Goal: Information Seeking & Learning: Learn about a topic

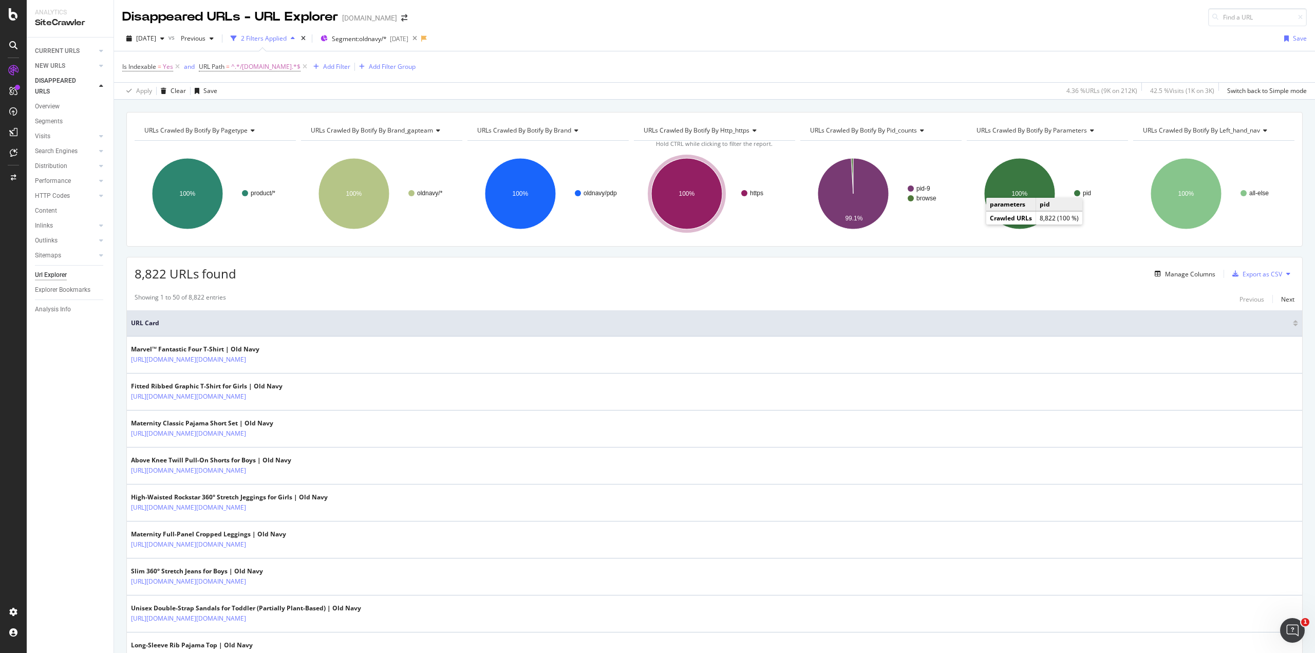
click at [470, 265] on div "8,822 URLs found Manage Columns Export as CSV" at bounding box center [714, 269] width 1175 height 25
click at [903, 127] on span "URLs Crawled By Botify By pid_counts" at bounding box center [863, 130] width 107 height 9
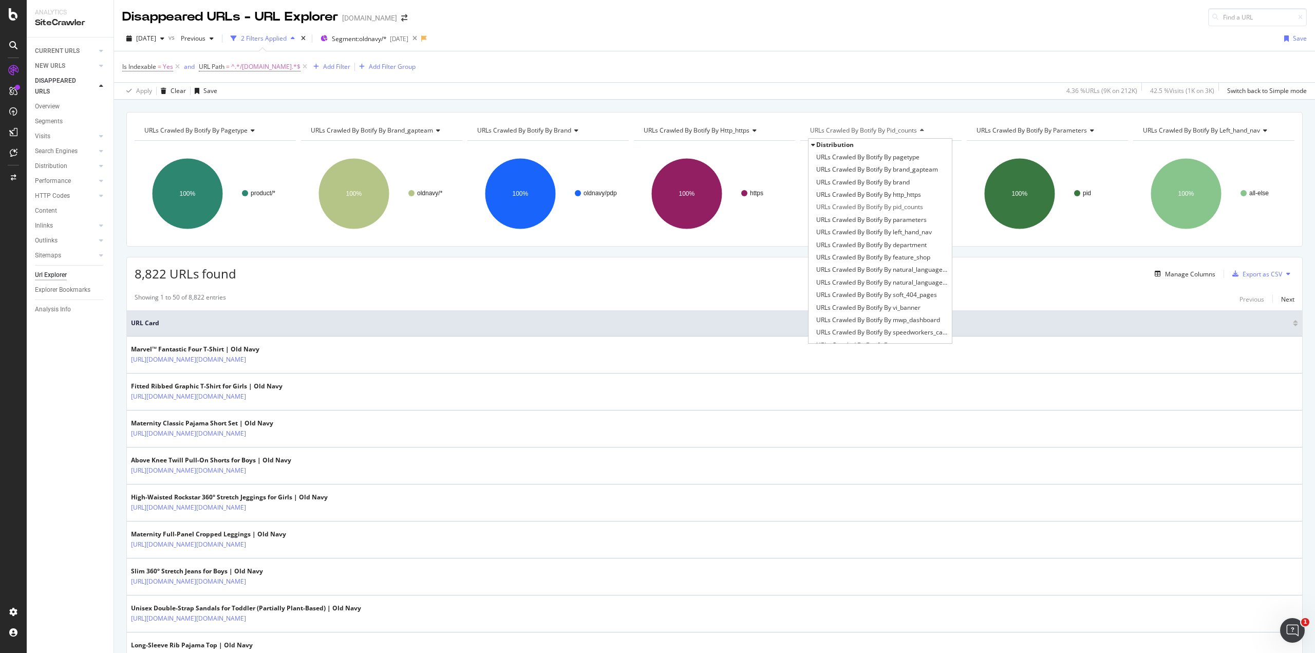
scroll to position [179, 0]
click at [906, 166] on span "URLs Crawled By Botify By sw_parameters" at bounding box center [876, 166] width 121 height 10
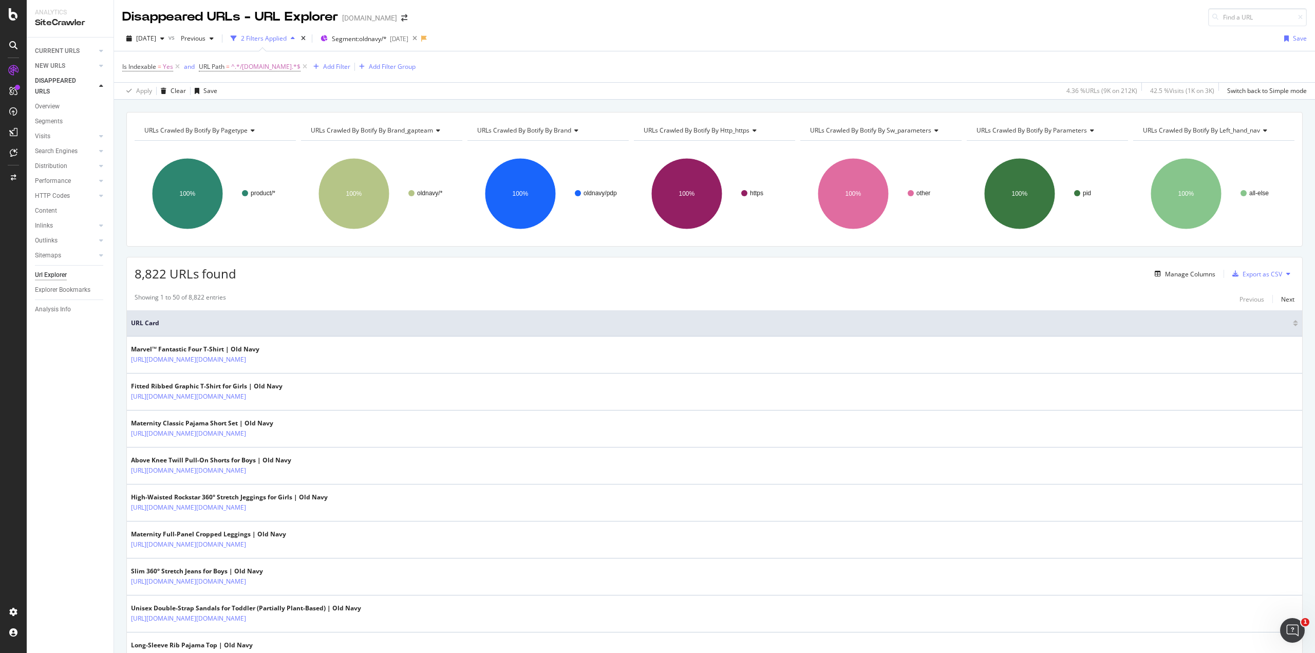
click at [908, 128] on span "URLs Crawled By Botify By sw_parameters" at bounding box center [870, 130] width 121 height 9
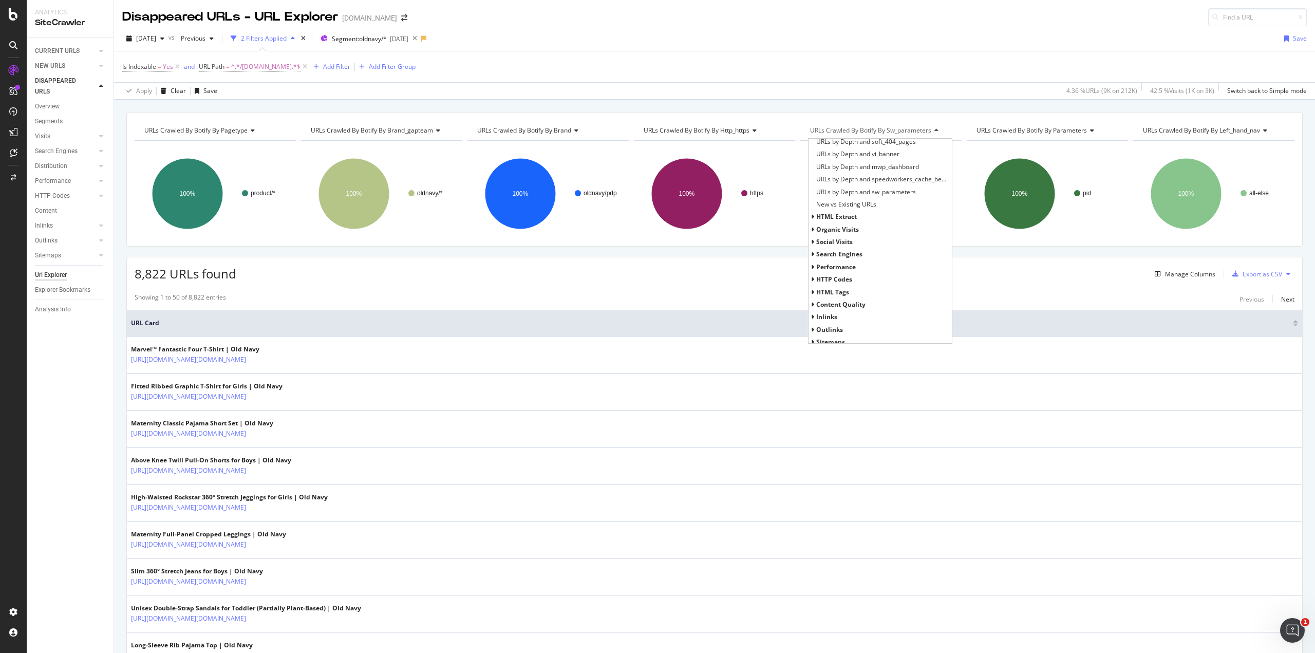
scroll to position [472, 0]
click at [811, 274] on icon at bounding box center [813, 274] width 4 height 6
click at [811, 249] on icon at bounding box center [813, 249] width 4 height 6
click at [811, 236] on icon at bounding box center [813, 237] width 4 height 6
click at [810, 221] on div "organic Visits" at bounding box center [879, 224] width 143 height 12
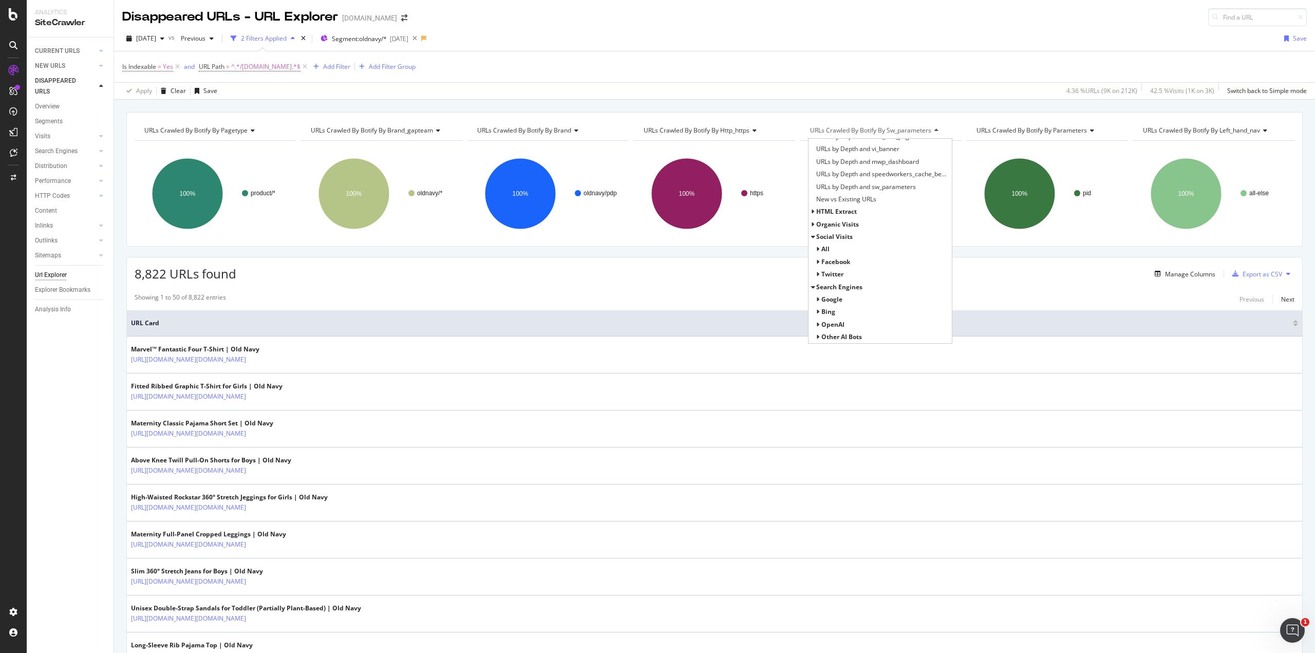
click at [811, 224] on icon at bounding box center [813, 224] width 4 height 6
click at [811, 210] on icon at bounding box center [813, 212] width 4 height 6
click at [862, 250] on span "URLs Crawled By Botify By Technical Error Empty Pages" at bounding box center [882, 249] width 133 height 10
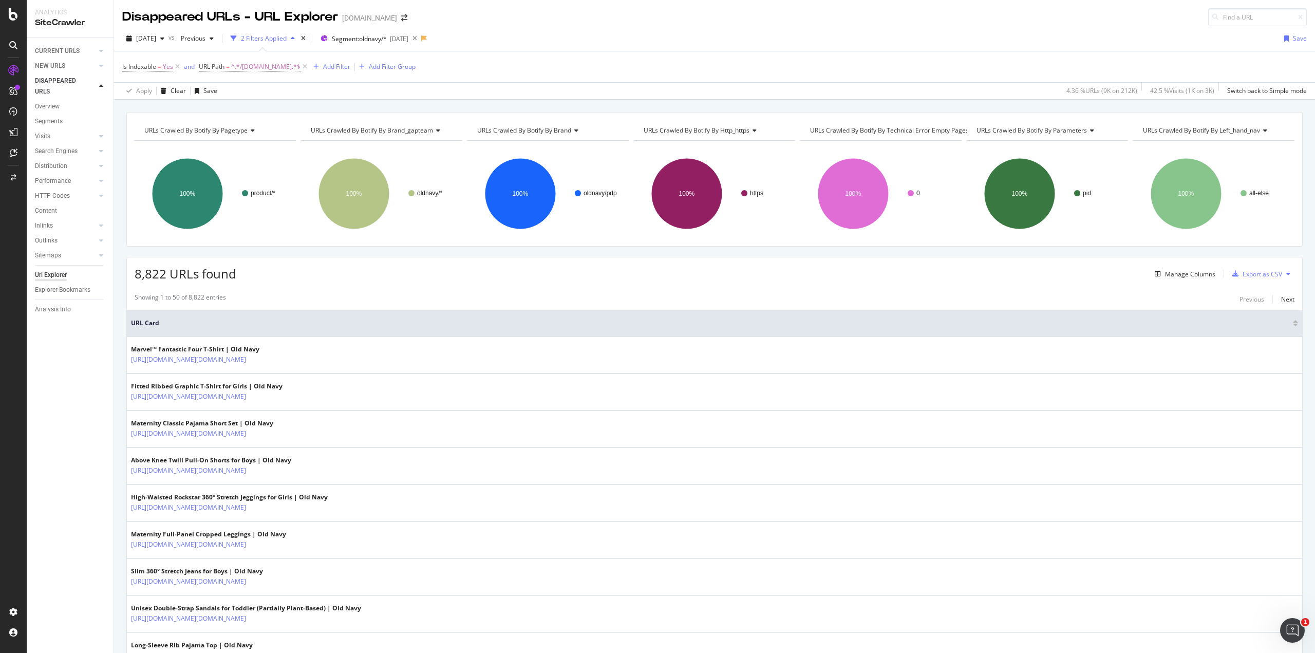
click at [902, 129] on span "URLs Crawled By Botify By Technical Error Empty Pages" at bounding box center [889, 130] width 159 height 9
click at [233, 107] on div "URLs Crawled By Botify By pagetype Chart (by Value) Table Expand Export as CSV …" at bounding box center [714, 112] width 1201 height 25
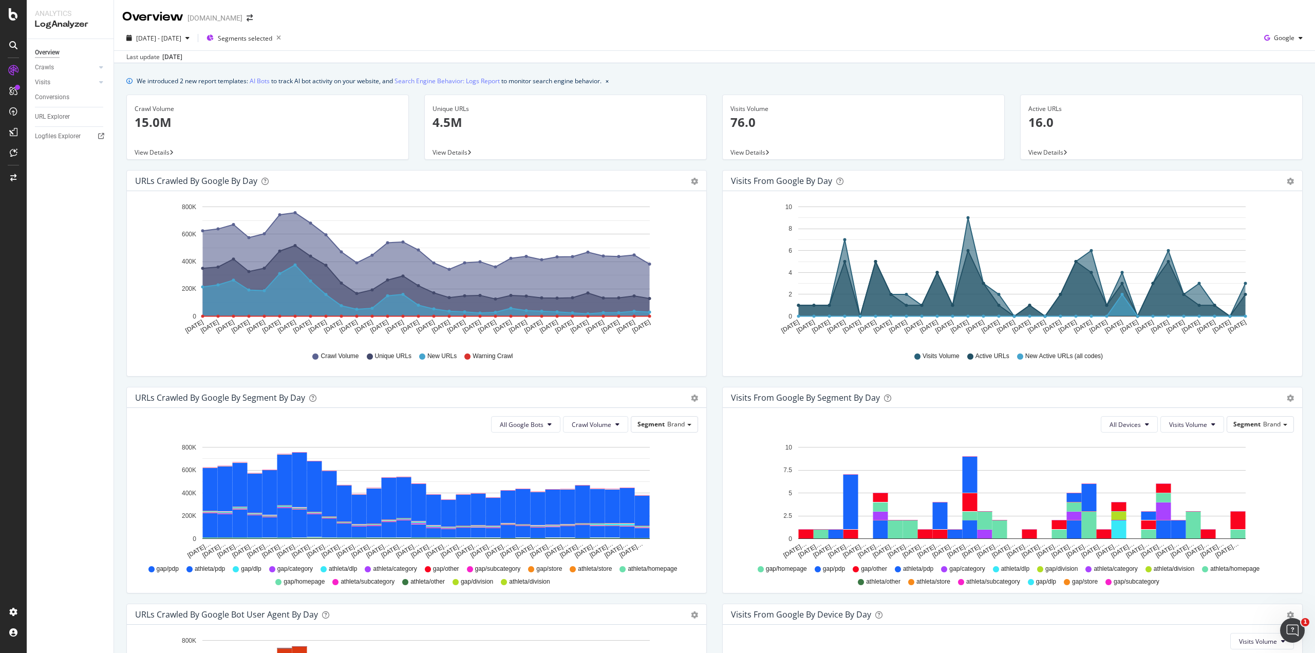
click at [714, 167] on div "Visits Volume 76.0 View Details" at bounding box center [863, 133] width 298 height 76
drag, startPoint x: 719, startPoint y: 197, endPoint x: 521, endPoint y: 381, distance: 270.4
drag, startPoint x: 270, startPoint y: 497, endPoint x: 708, endPoint y: 464, distance: 438.8
click at [708, 464] on div "URLs Crawled by Google By Segment By Day Timeline (by Value) Table All Google B…" at bounding box center [417, 495] width 596 height 217
click at [272, 39] on span "Segments selected" at bounding box center [245, 38] width 54 height 9
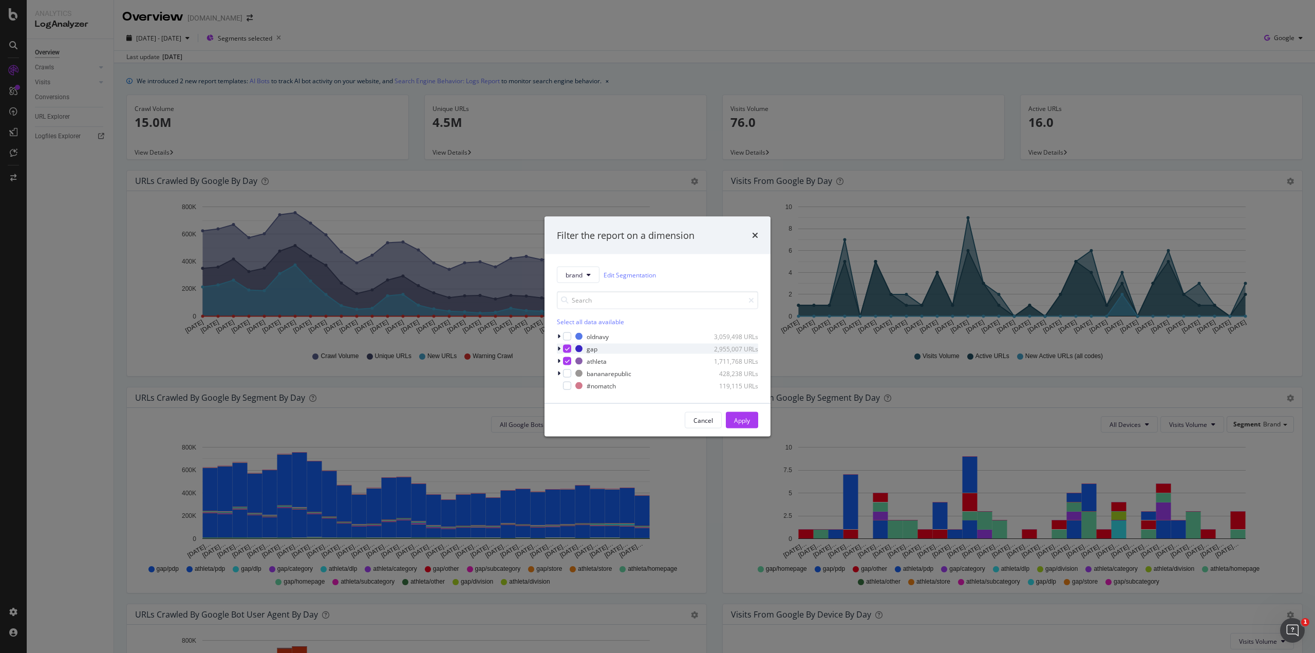
click at [565, 348] on icon "modal" at bounding box center [567, 348] width 5 height 5
click at [566, 359] on icon "modal" at bounding box center [567, 361] width 5 height 5
click at [565, 337] on div "modal" at bounding box center [567, 336] width 8 height 8
click at [752, 426] on button "Apply" at bounding box center [742, 420] width 32 height 16
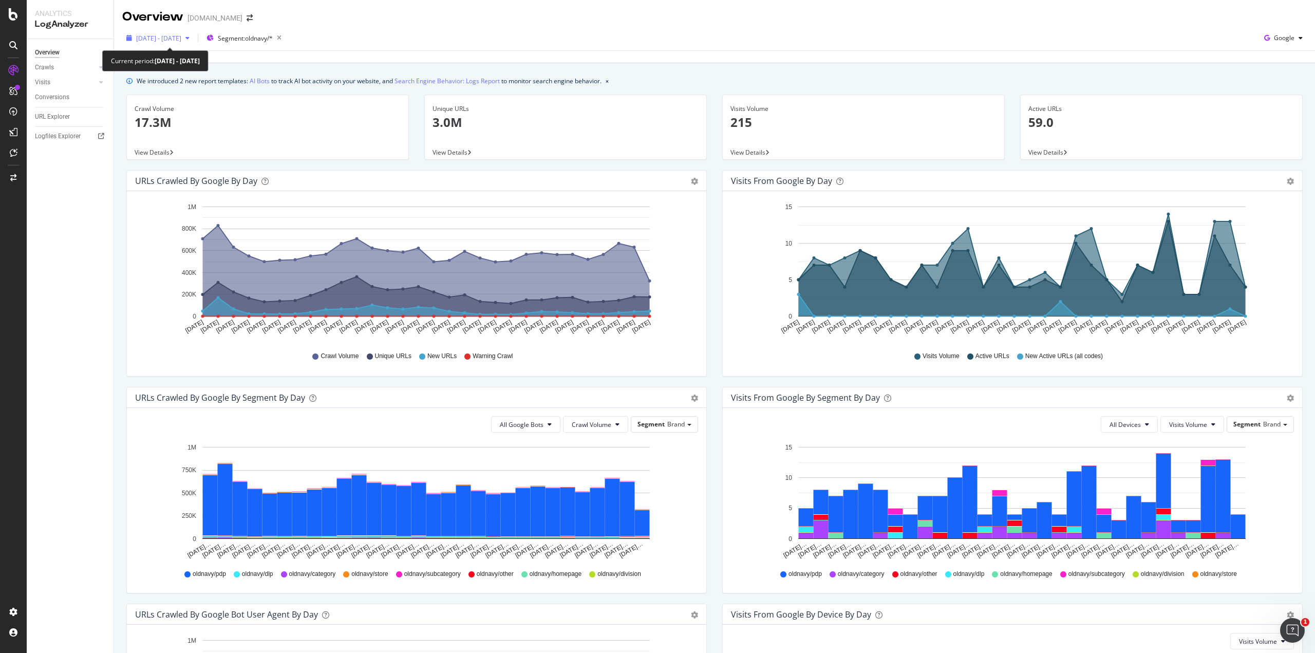
click at [174, 37] on span "2025 Apr. 1st - Apr. 30th" at bounding box center [158, 38] width 45 height 9
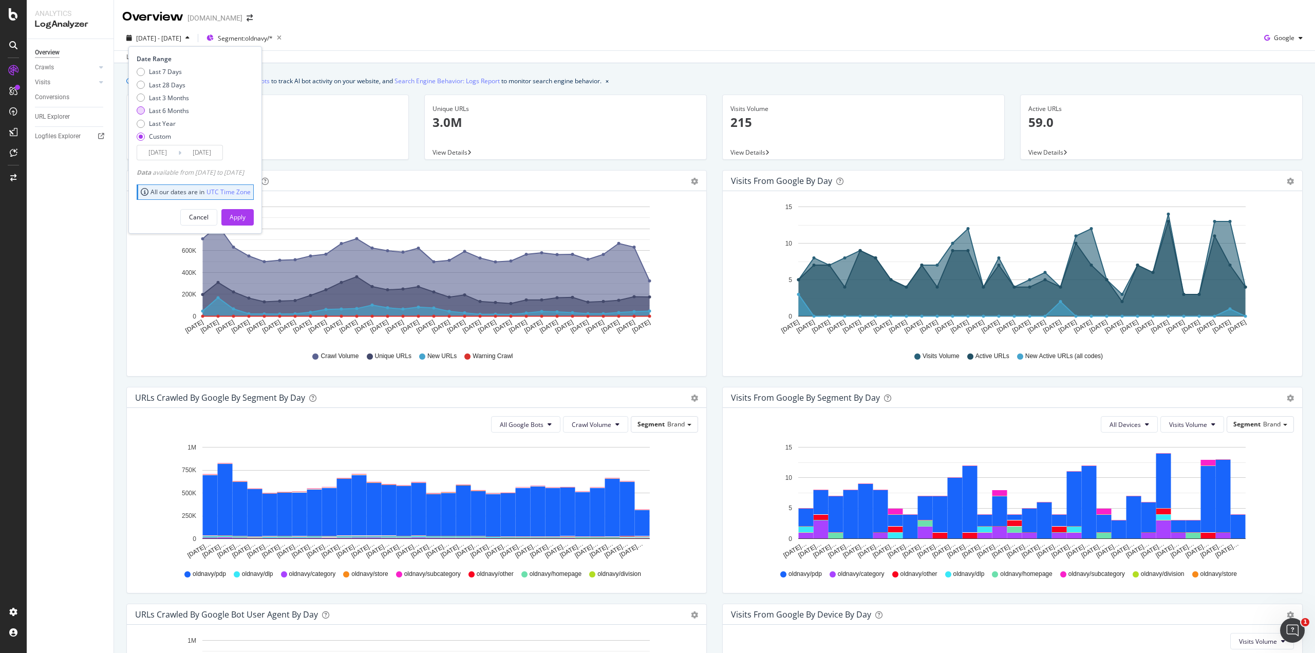
click at [138, 110] on div "Last 6 Months" at bounding box center [141, 110] width 8 height 8
type input "[DATE]"
click at [246, 213] on div "Apply" at bounding box center [238, 217] width 16 height 9
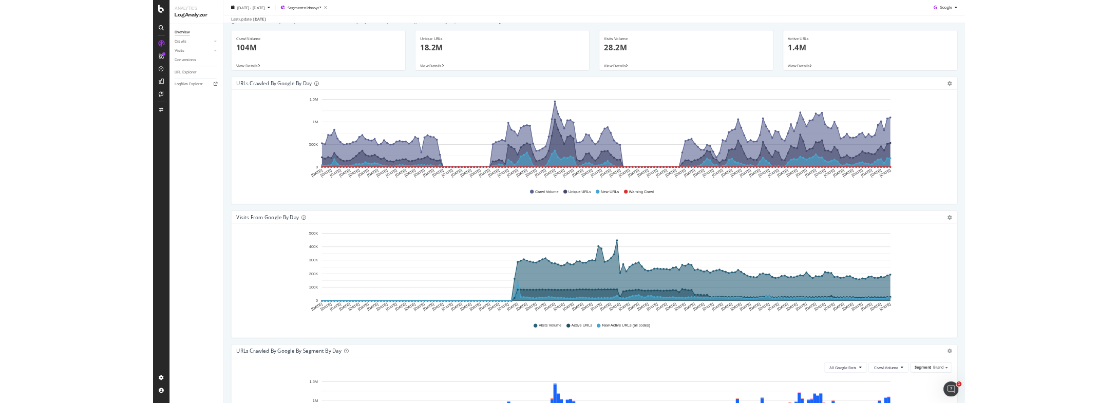
scroll to position [34, 0]
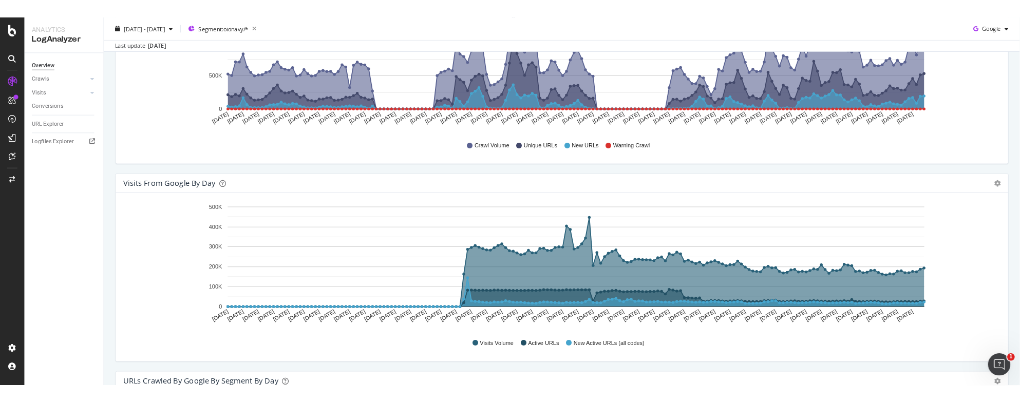
scroll to position [205, 0]
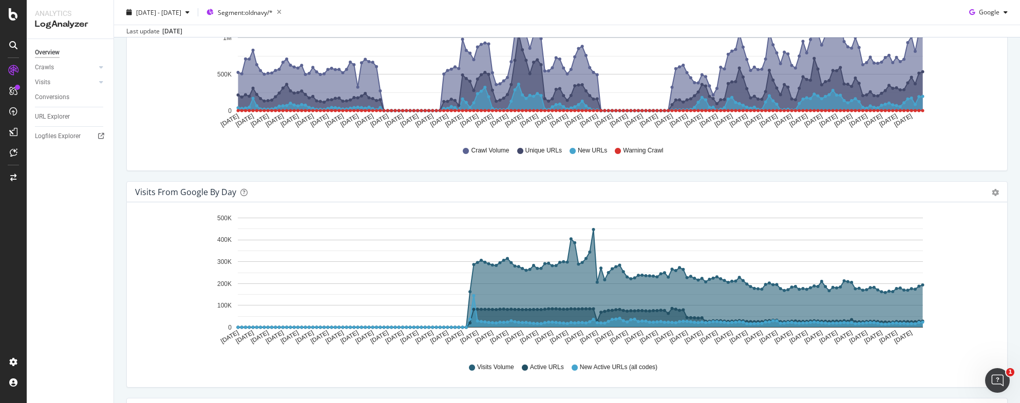
click at [572, 368] on icon at bounding box center [575, 368] width 6 height 6
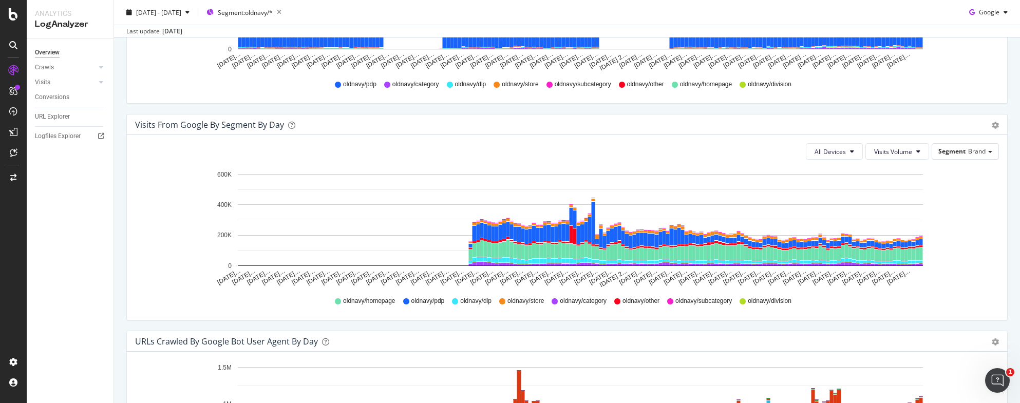
scroll to position [712, 0]
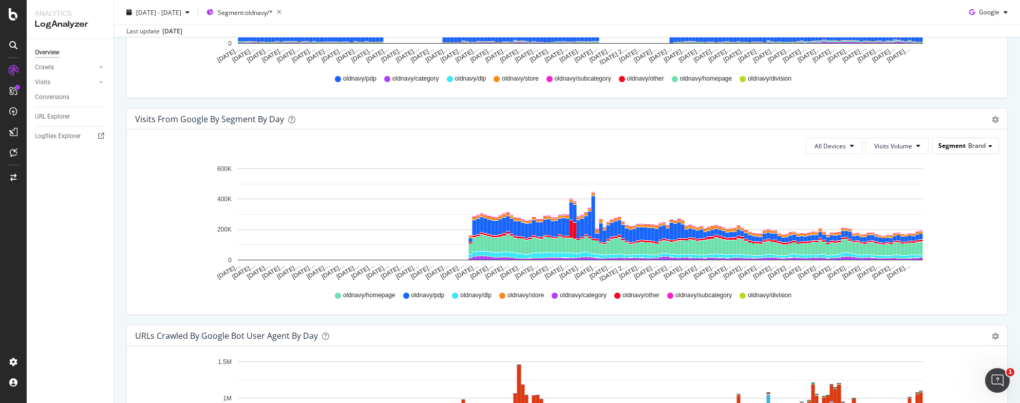
click at [980, 148] on div "Segment Brand" at bounding box center [965, 145] width 66 height 15
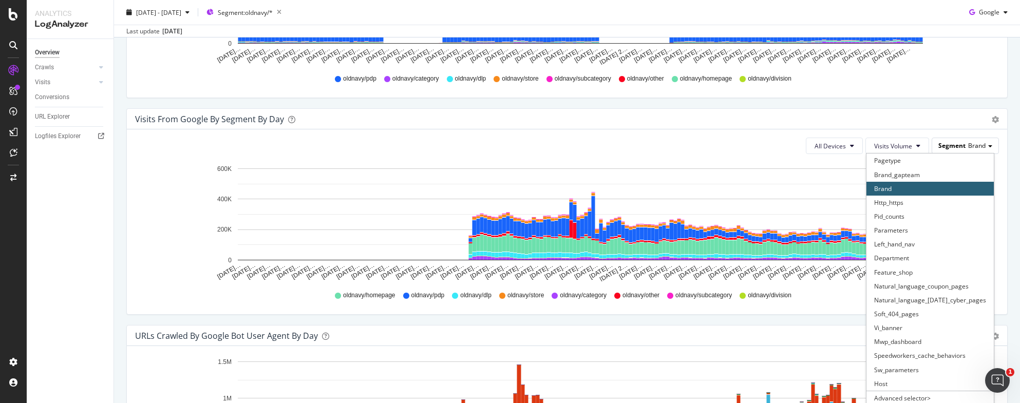
click at [980, 148] on div "Segment Brand" at bounding box center [965, 145] width 66 height 15
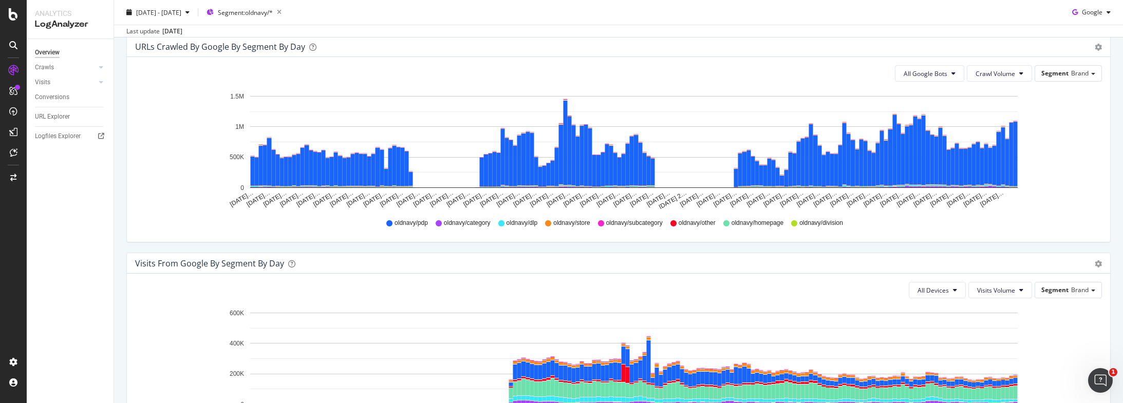
scroll to position [561, 0]
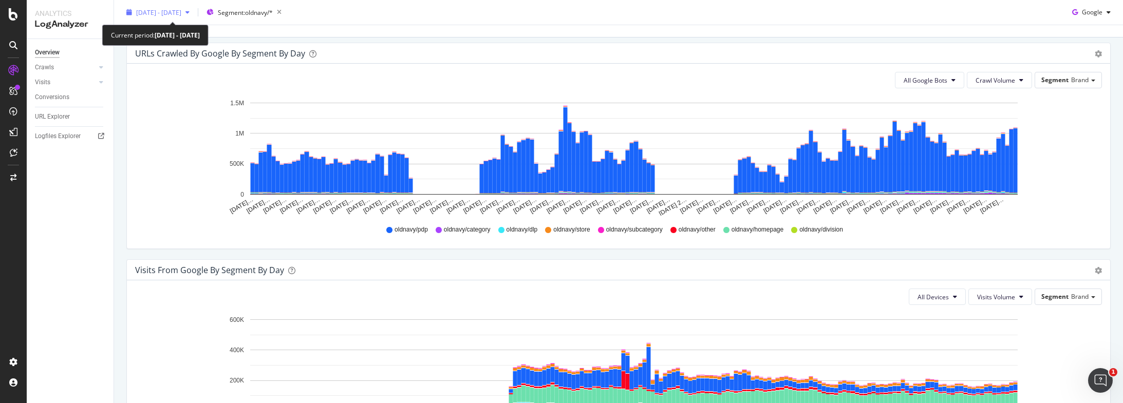
click at [161, 12] on span "[DATE] - [DATE]" at bounding box center [158, 12] width 45 height 9
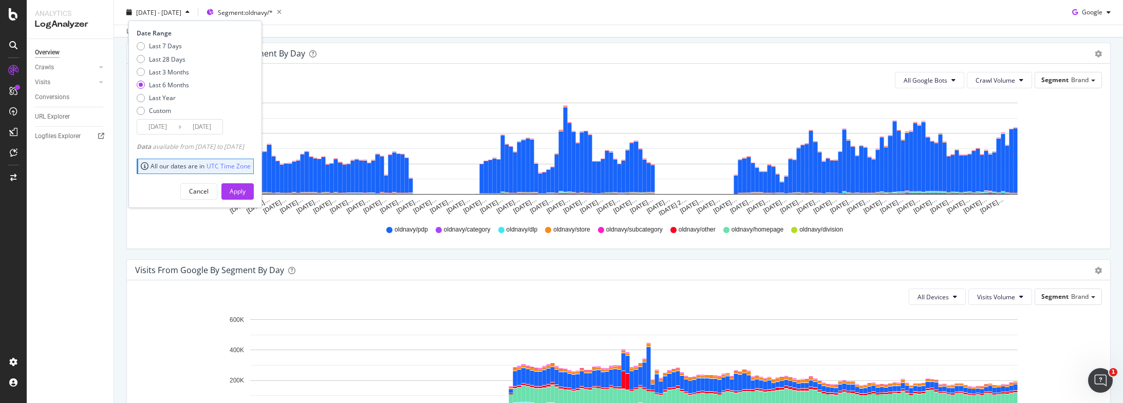
click at [161, 122] on input "[DATE]" at bounding box center [157, 127] width 41 height 14
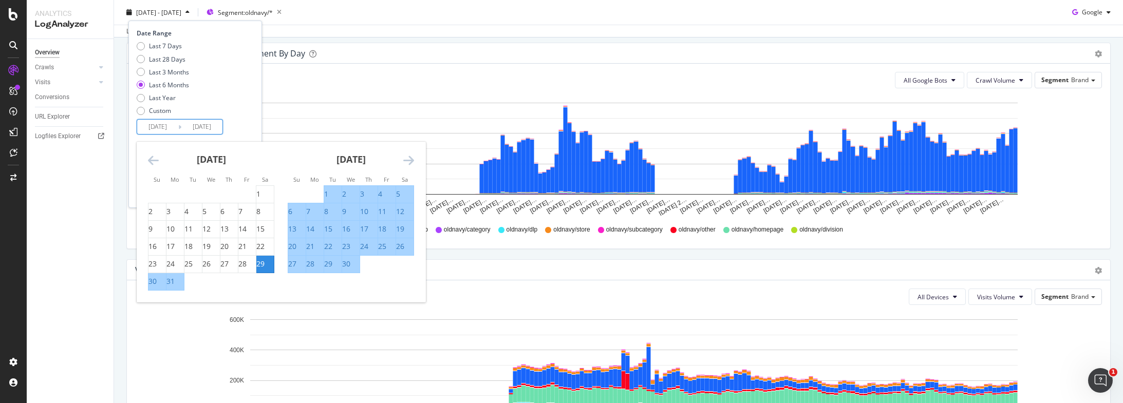
click at [404, 164] on icon "Move forward to switch to the next month." at bounding box center [408, 160] width 11 height 12
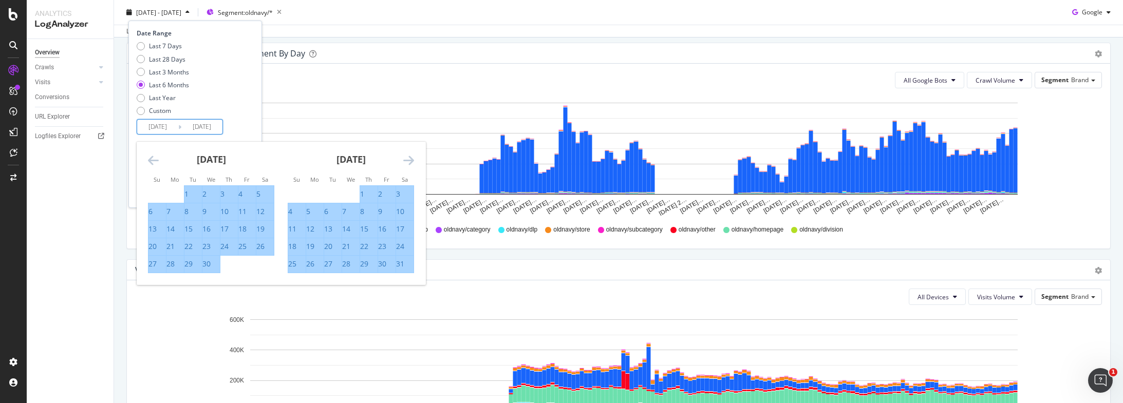
drag, startPoint x: 323, startPoint y: 185, endPoint x: 298, endPoint y: 180, distance: 25.2
drag, startPoint x: 298, startPoint y: 180, endPoint x: 404, endPoint y: 245, distance: 124.7
click at [404, 245] on div "24" at bounding box center [400, 246] width 8 height 10
type input "[DATE]"
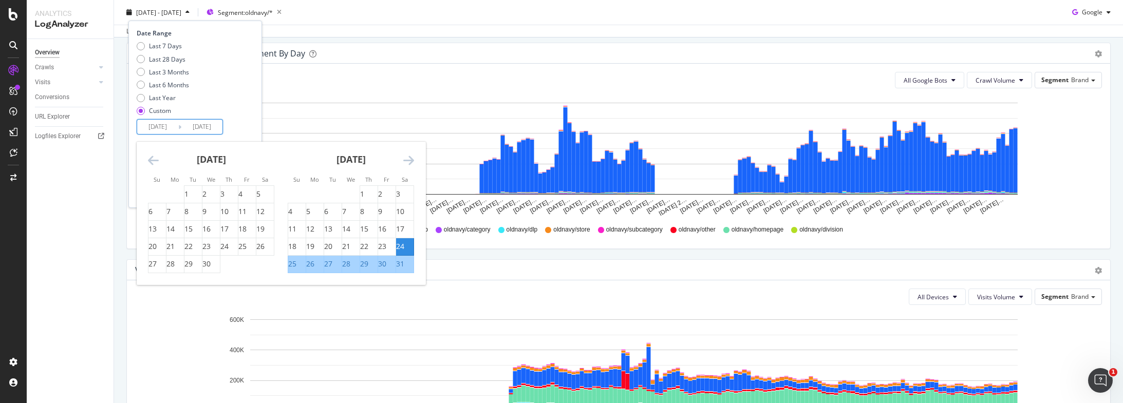
click at [251, 127] on div "Date Range Last 7 Days Last 28 Days Last 3 Months Last 6 Months Last Year Custo…" at bounding box center [194, 82] width 115 height 106
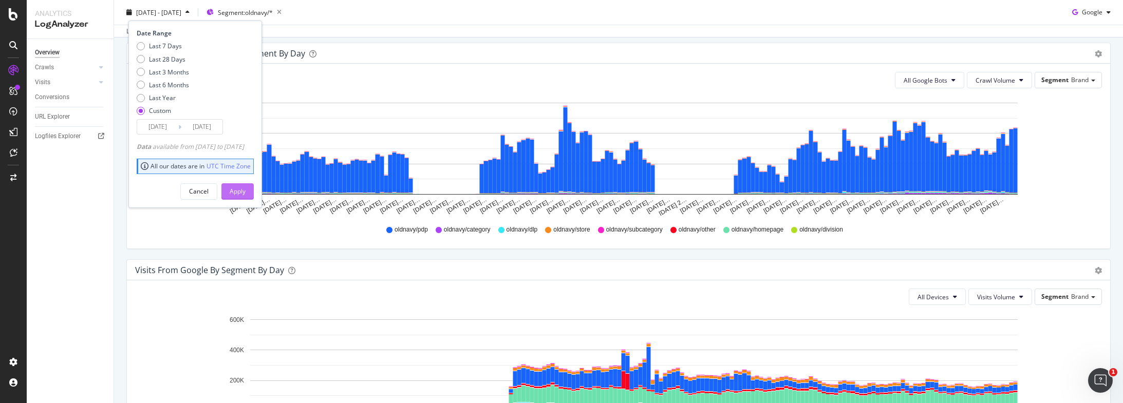
click at [246, 191] on div "Apply" at bounding box center [238, 191] width 16 height 9
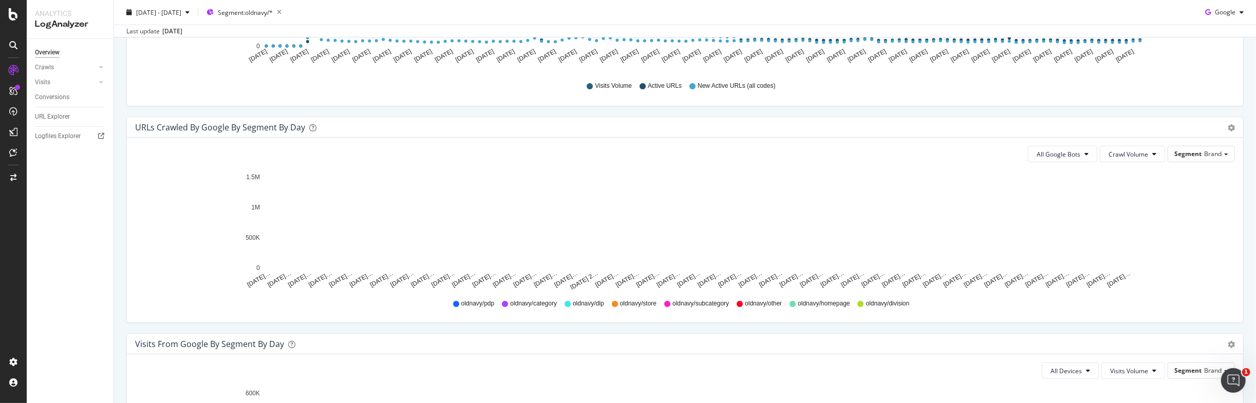
scroll to position [488, 0]
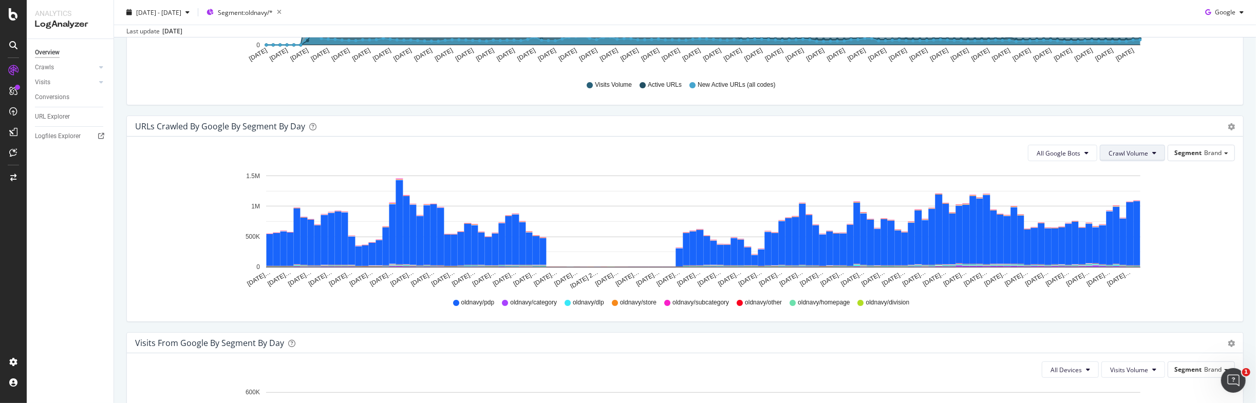
click at [1020, 154] on span "Crawl Volume" at bounding box center [1128, 153] width 40 height 9
click at [1020, 150] on span "Brand" at bounding box center [1212, 152] width 17 height 9
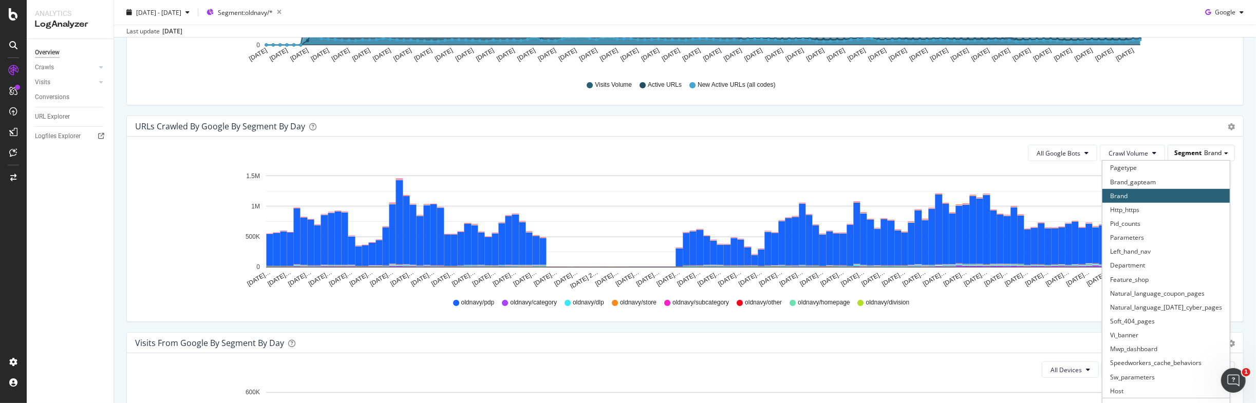
click at [1020, 150] on span "Brand" at bounding box center [1212, 152] width 17 height 9
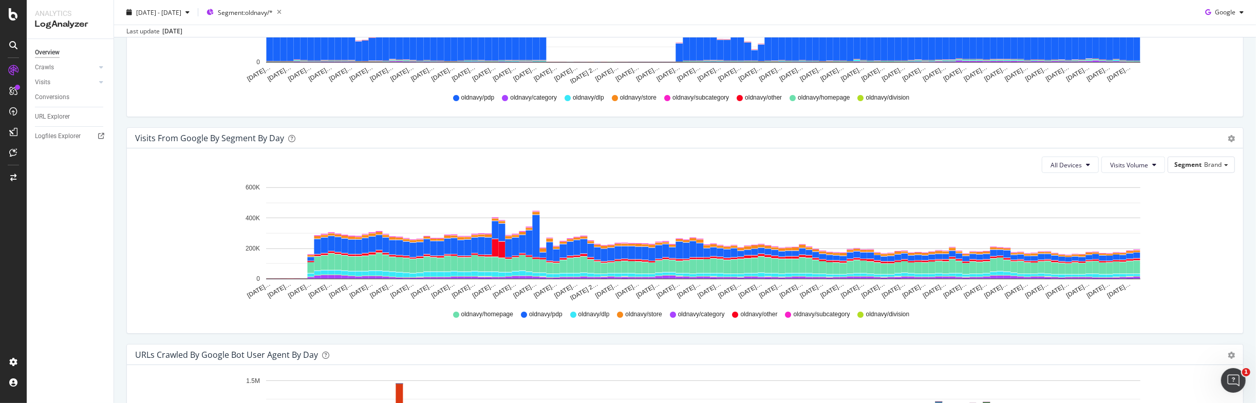
scroll to position [700, 0]
